Goal: Task Accomplishment & Management: Use online tool/utility

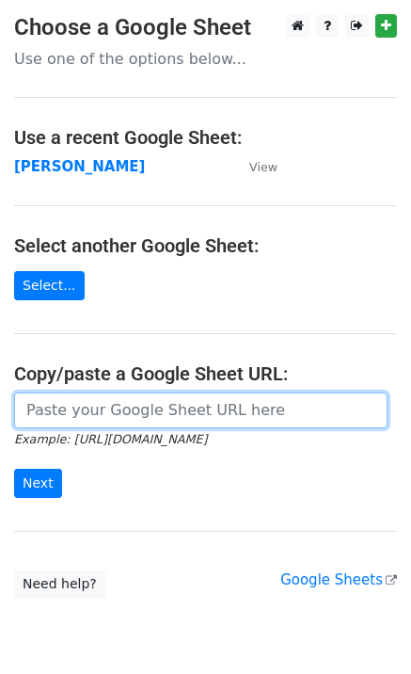
click at [79, 413] on input "url" at bounding box center [201, 411] width 374 height 36
type input "[URL][DOMAIN_NAME]"
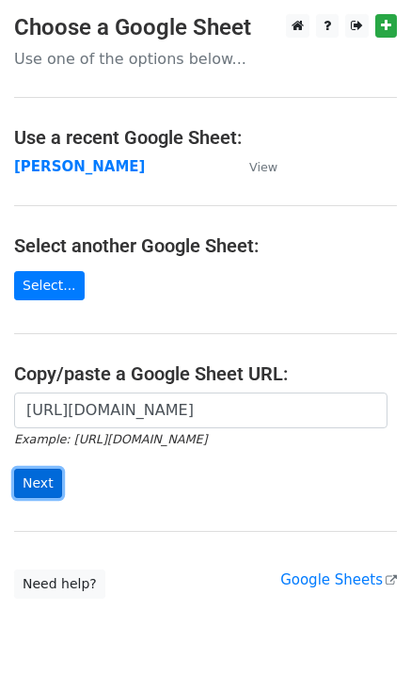
click at [54, 481] on input "Next" at bounding box center [38, 483] width 48 height 29
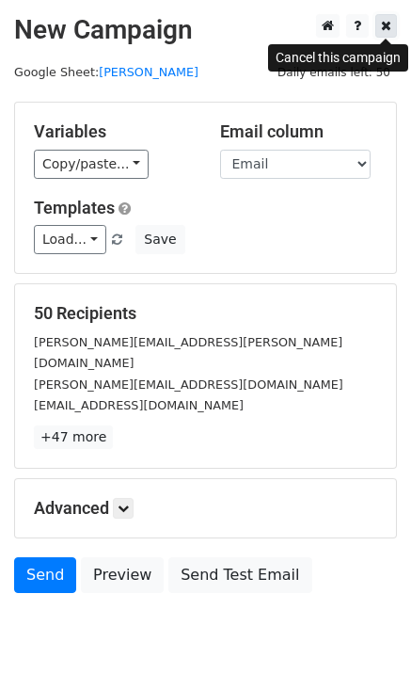
click at [386, 31] on icon at bounding box center [386, 25] width 10 height 13
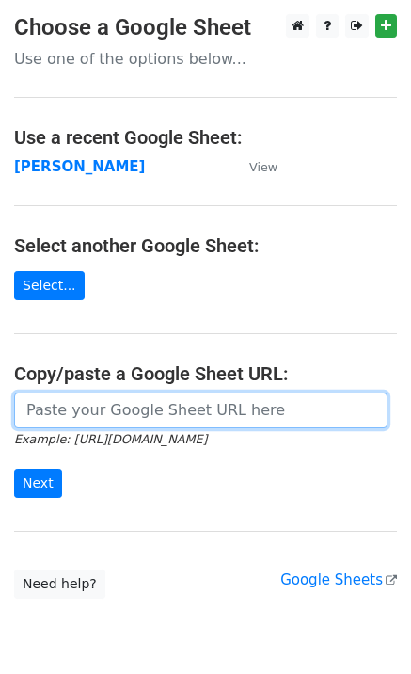
drag, startPoint x: 22, startPoint y: 396, endPoint x: 32, endPoint y: 407, distance: 14.6
click at [25, 400] on input "url" at bounding box center [201, 411] width 374 height 36
paste input "[URL][DOMAIN_NAME]"
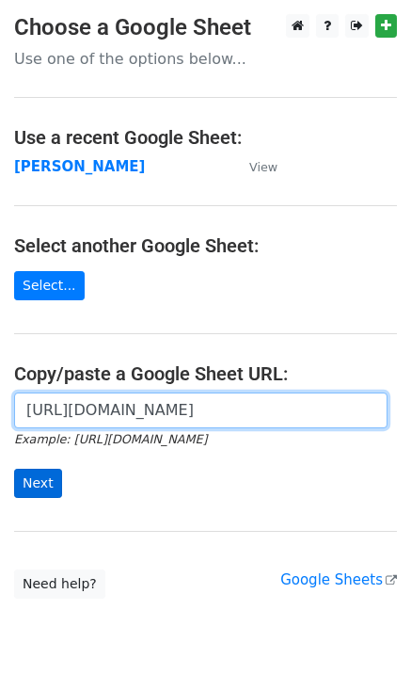
scroll to position [0, 401]
type input "[URL][DOMAIN_NAME]"
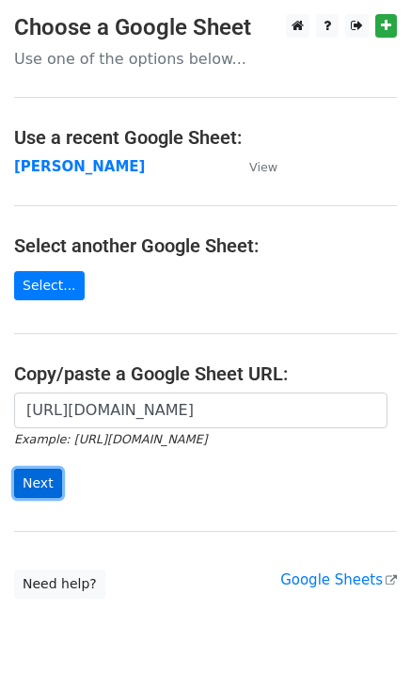
scroll to position [0, 0]
click at [39, 483] on input "Next" at bounding box center [38, 483] width 48 height 29
